Goal: Information Seeking & Learning: Learn about a topic

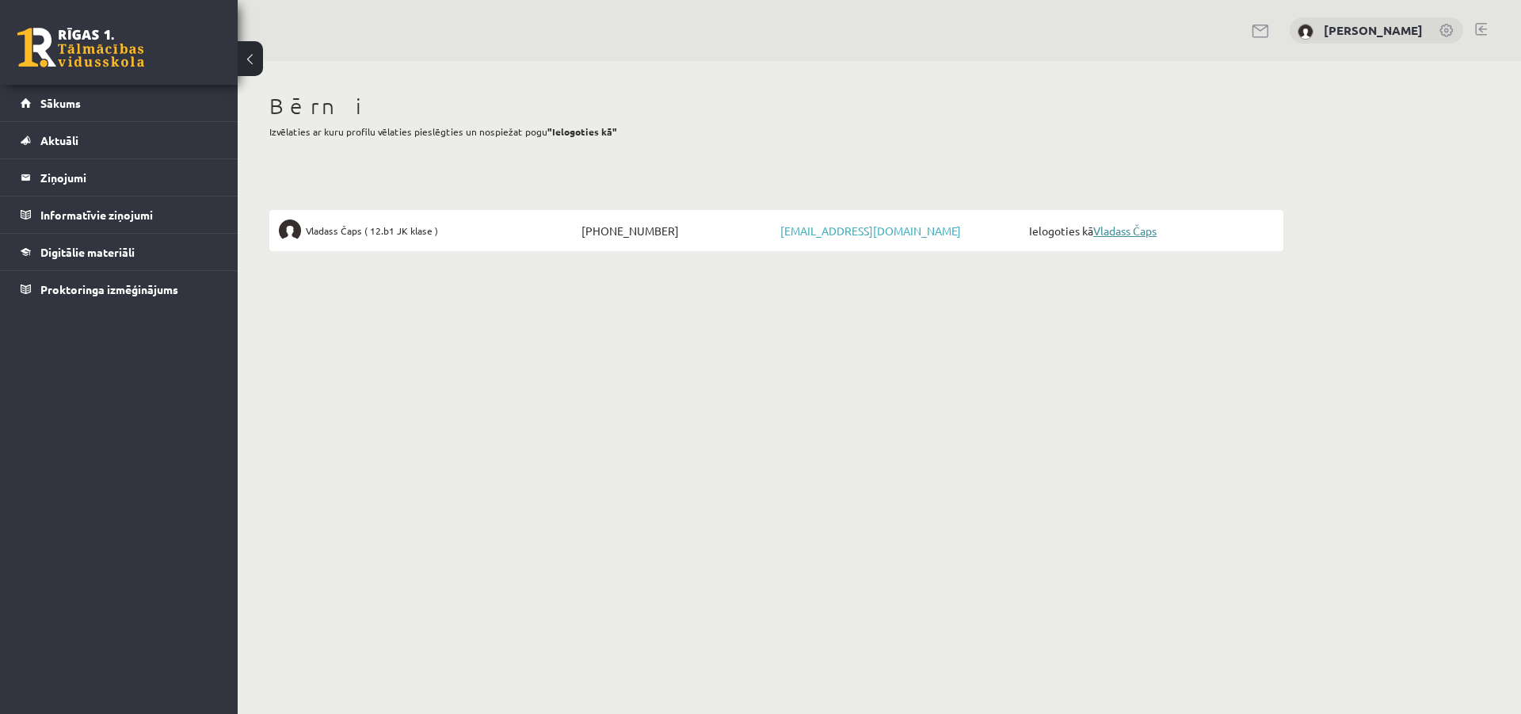
click at [1134, 228] on link "Vladass Čaps" at bounding box center [1124, 230] width 63 height 14
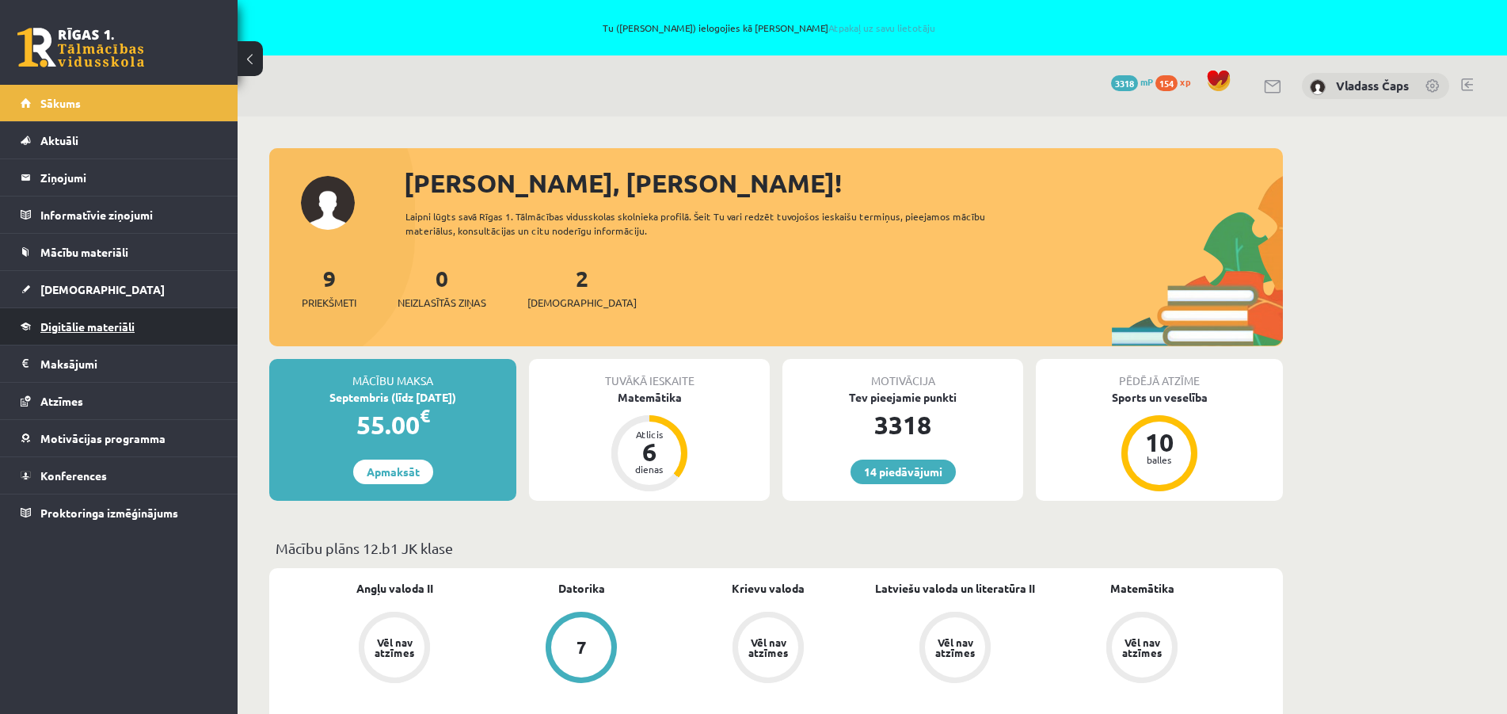
click at [98, 328] on span "Digitālie materiāli" at bounding box center [87, 326] width 94 height 14
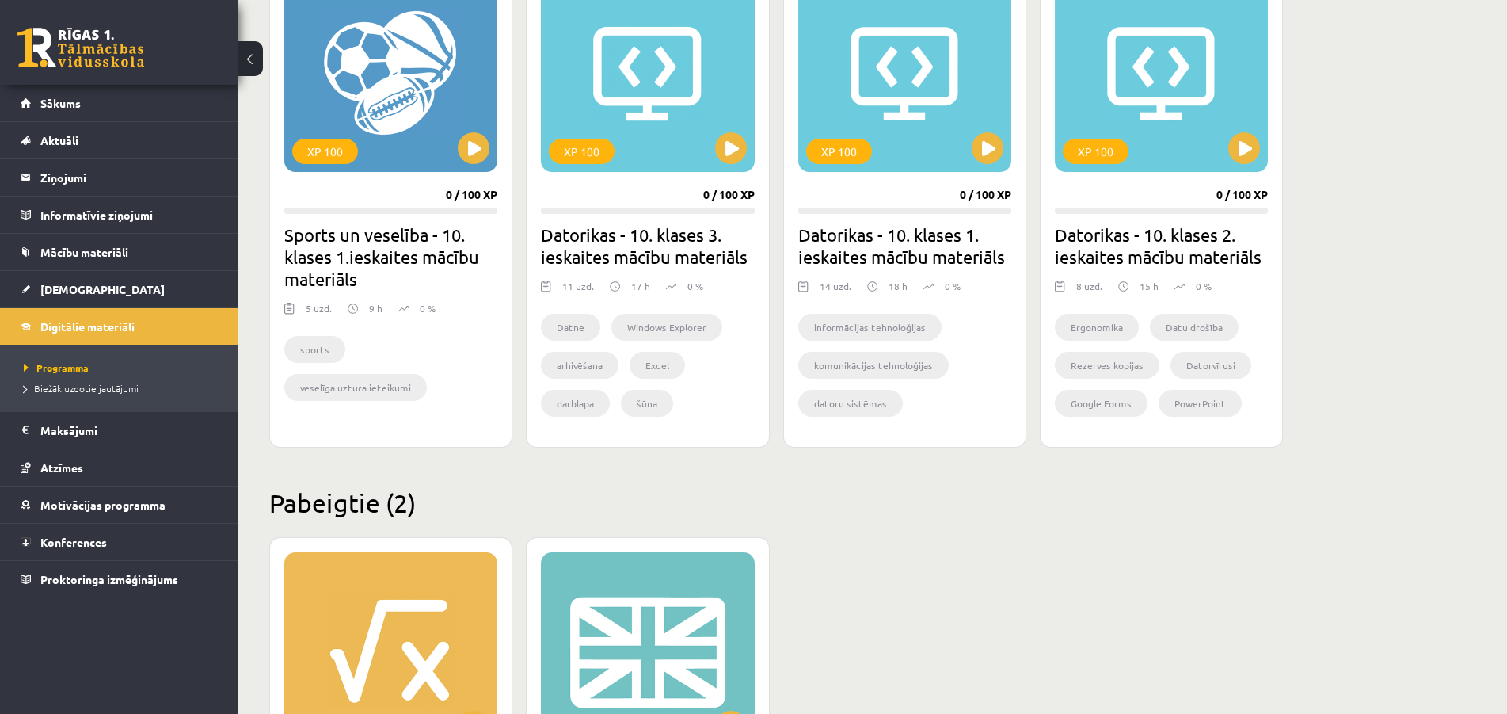
scroll to position [1416, 0]
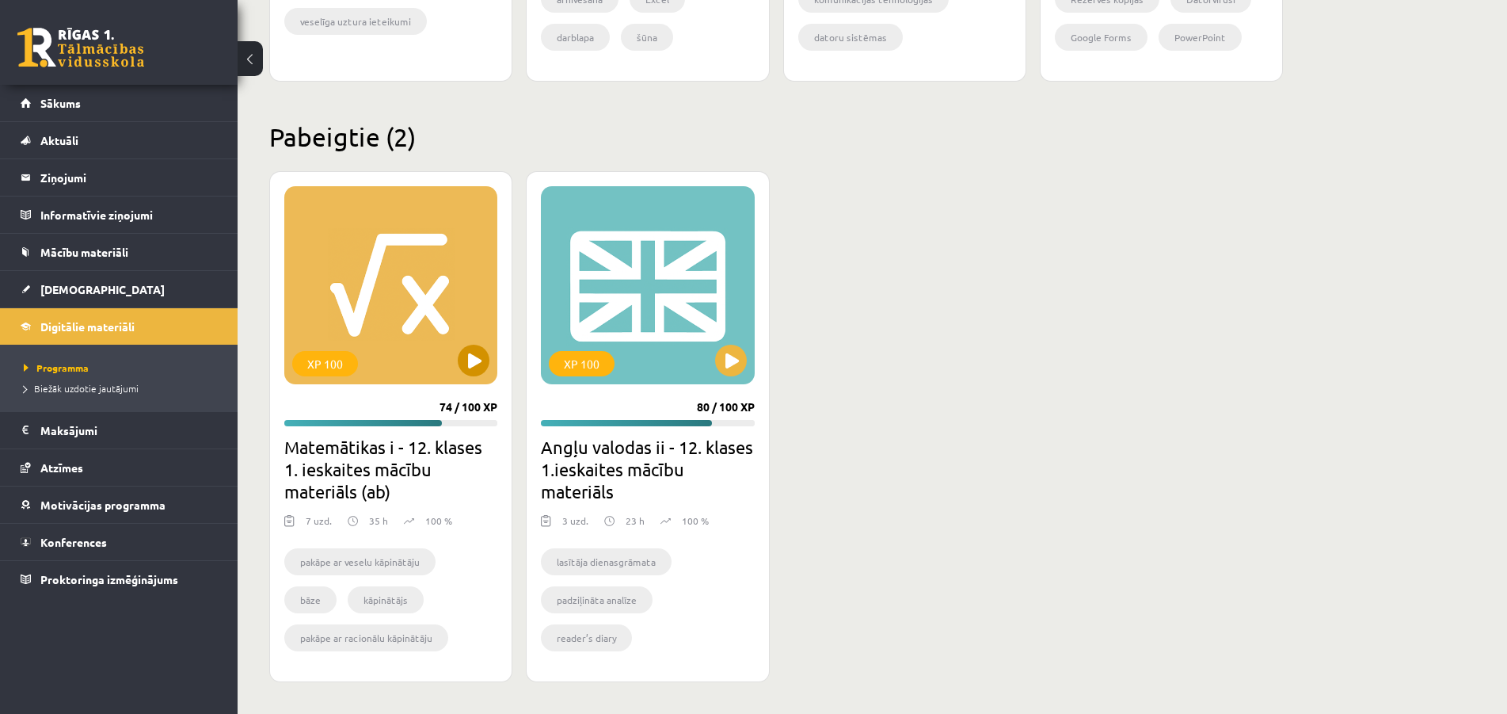
click at [372, 284] on div "XP 100" at bounding box center [390, 285] width 213 height 198
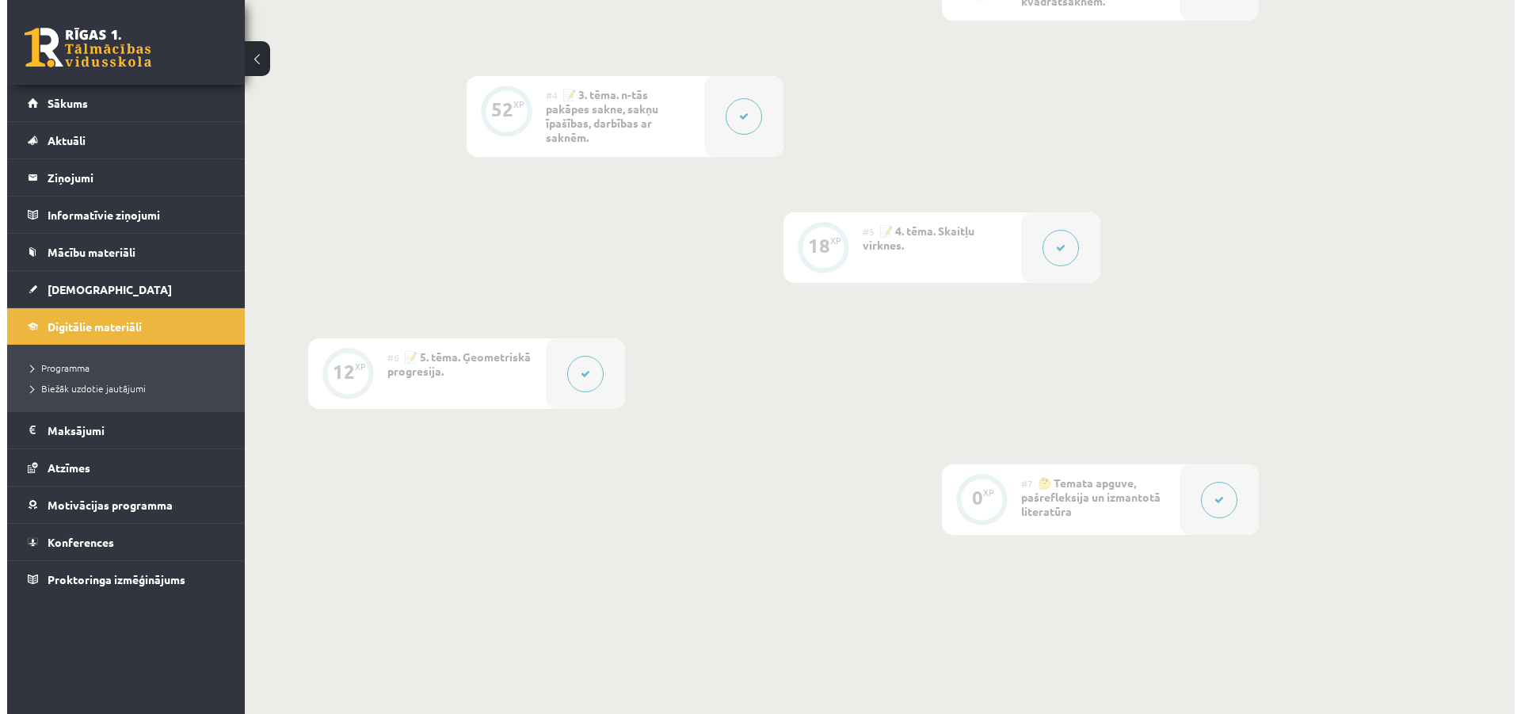
scroll to position [969, 0]
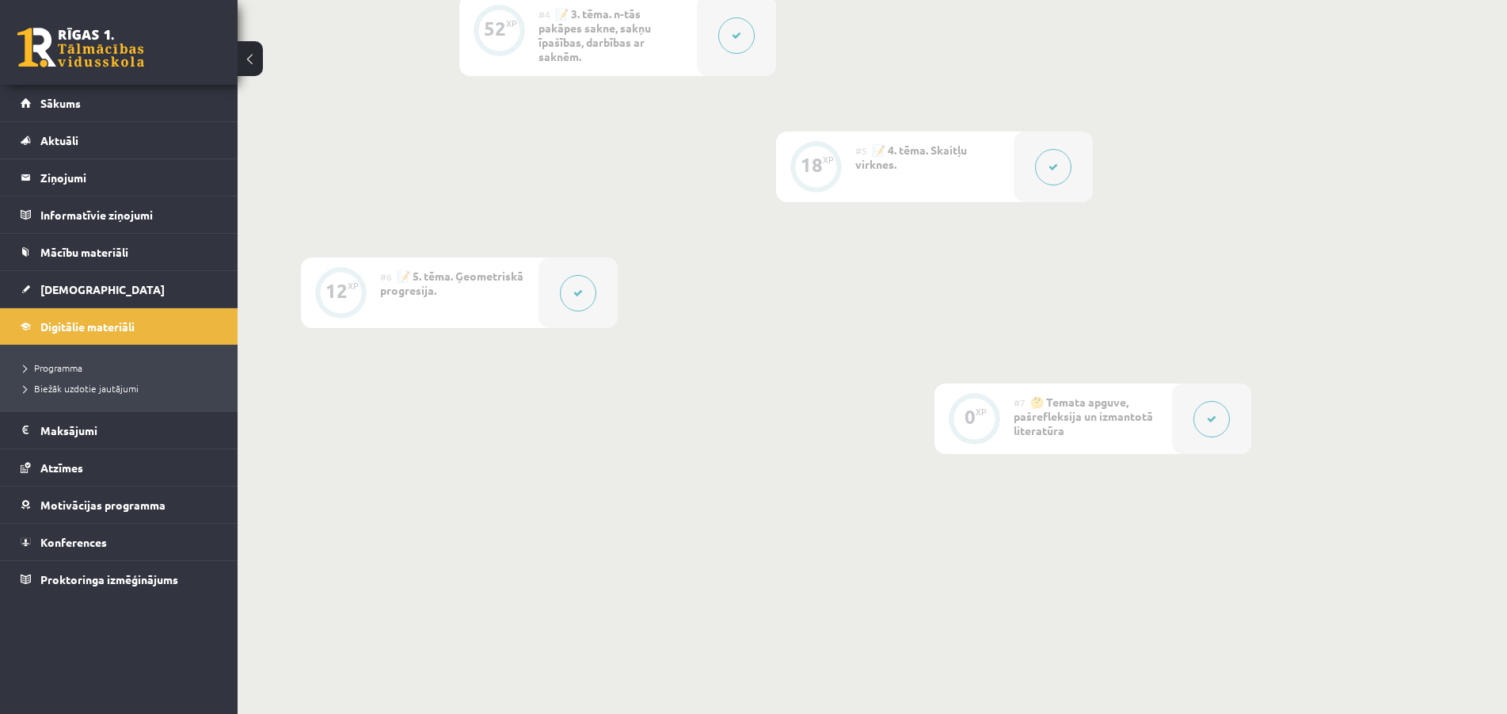
click at [426, 287] on span "📝 5. tēma. Ģeometriskā progresija." at bounding box center [451, 282] width 143 height 29
click at [559, 291] on div at bounding box center [578, 292] width 79 height 70
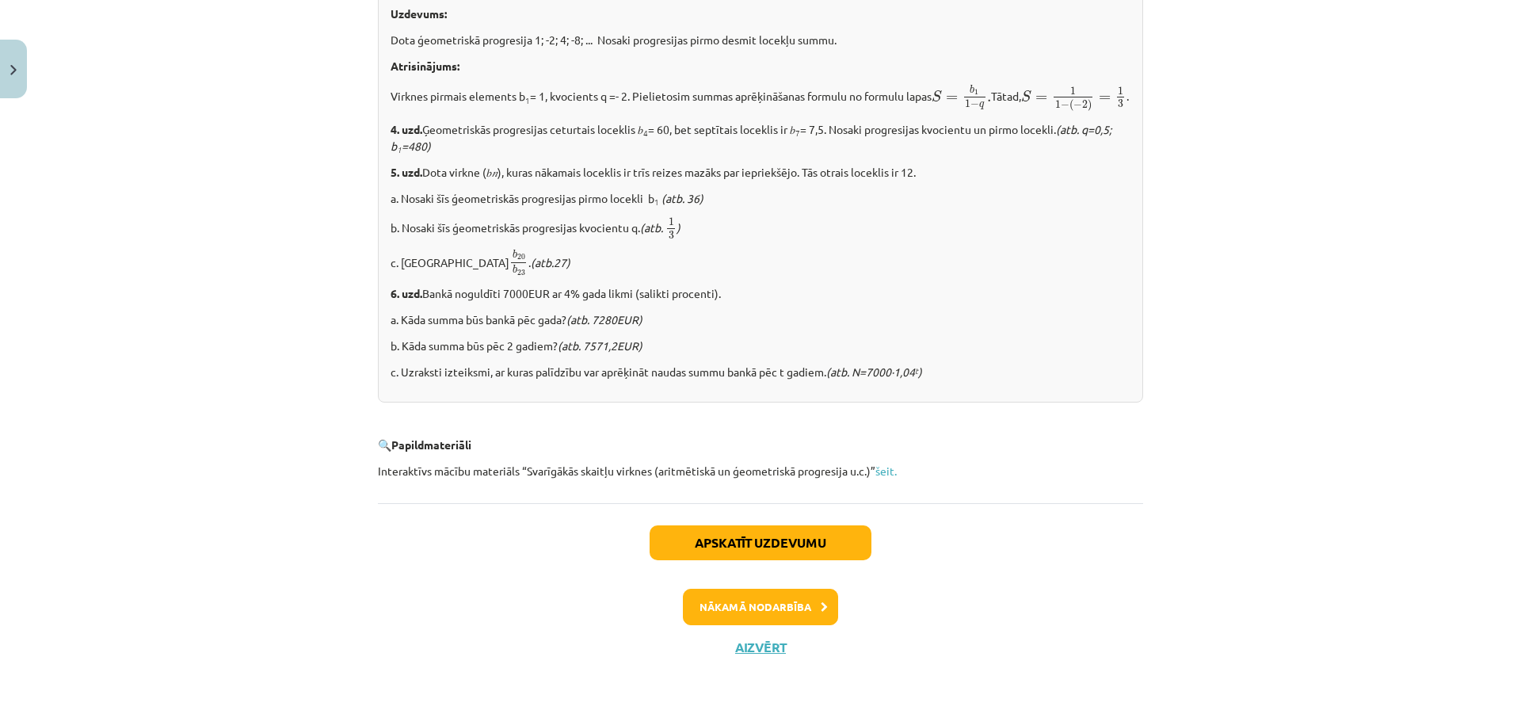
scroll to position [1144, 0]
